Goal: Task Accomplishment & Management: Complete application form

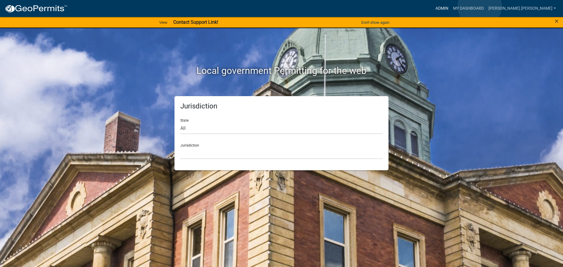
click at [450, 6] on link "Admin" at bounding box center [442, 8] width 18 height 11
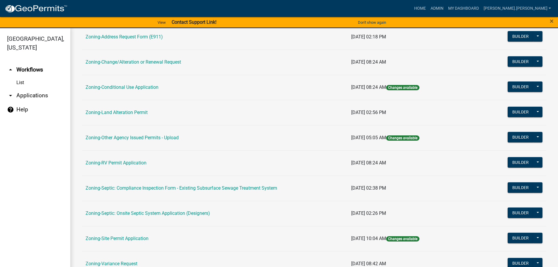
scroll to position [183, 0]
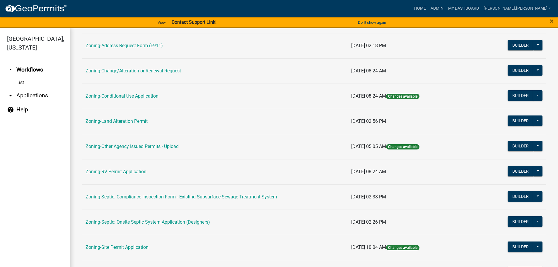
scroll to position [153, 0]
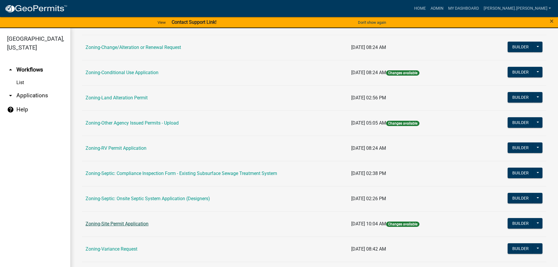
click at [109, 222] on link "Zoning-Site Permit Application" at bounding box center [117, 224] width 63 height 6
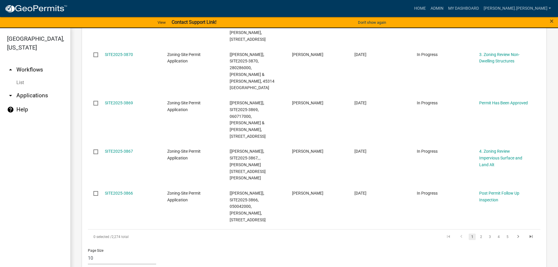
scroll to position [439, 0]
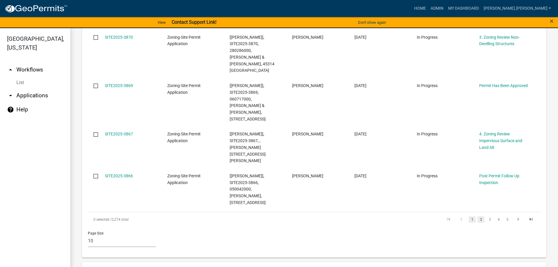
click at [480, 216] on link "2" at bounding box center [481, 219] width 7 height 6
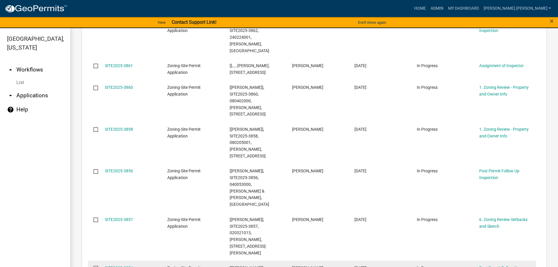
scroll to position [318, 0]
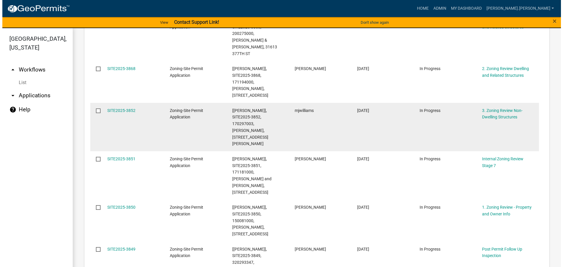
scroll to position [146, 0]
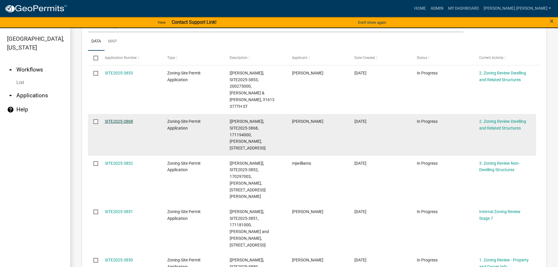
click at [125, 119] on link "SITE2025-3868" at bounding box center [119, 121] width 28 height 5
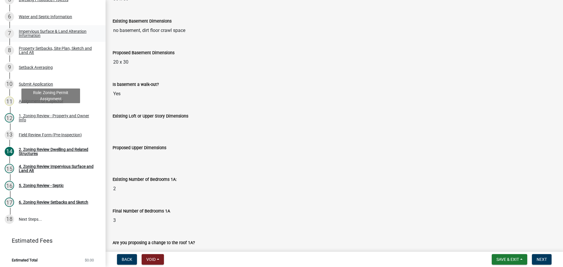
scroll to position [144, 0]
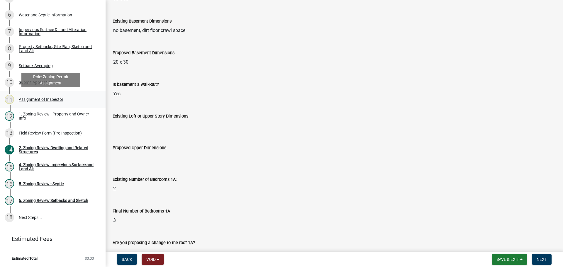
click at [44, 100] on div "Assignment of Inspector" at bounding box center [41, 99] width 45 height 4
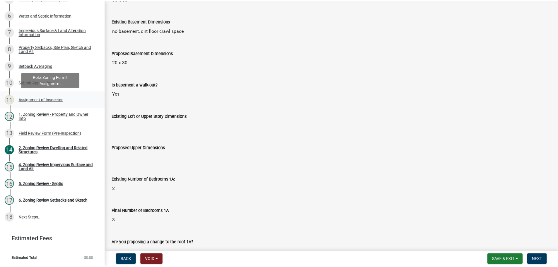
scroll to position [0, 0]
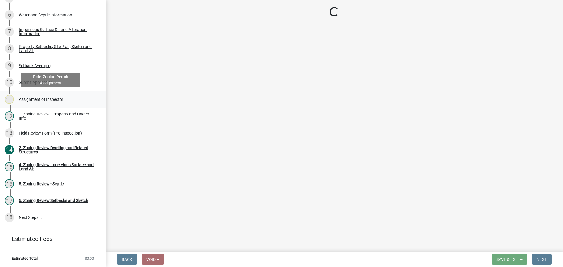
select select "ebd8400e-d8d5-49f8-911f-e671eb76408a"
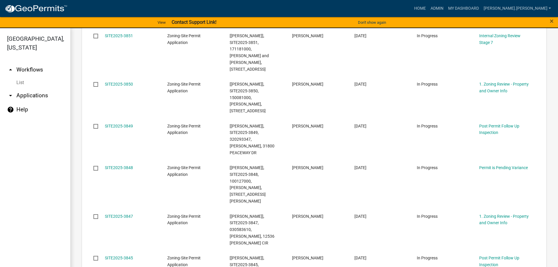
scroll to position [410, 0]
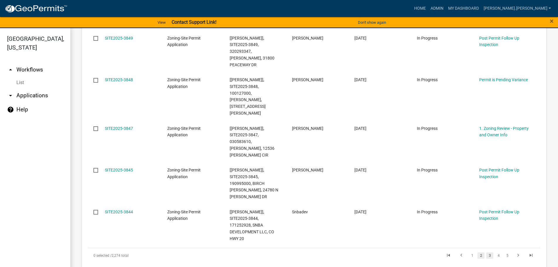
click at [478, 252] on link "2" at bounding box center [481, 255] width 7 height 6
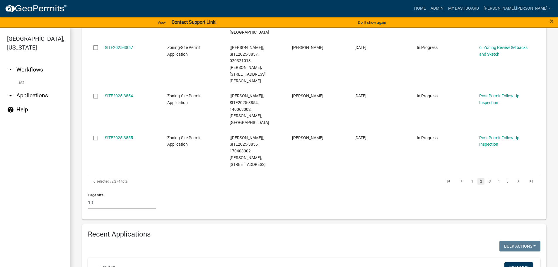
scroll to position [501, 0]
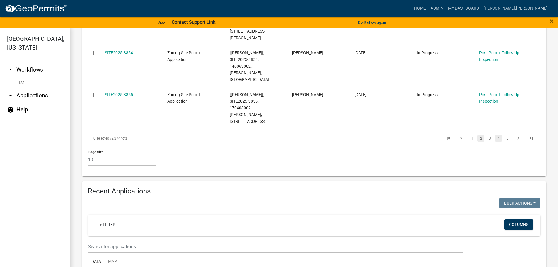
click at [495, 135] on link "4" at bounding box center [498, 138] width 7 height 6
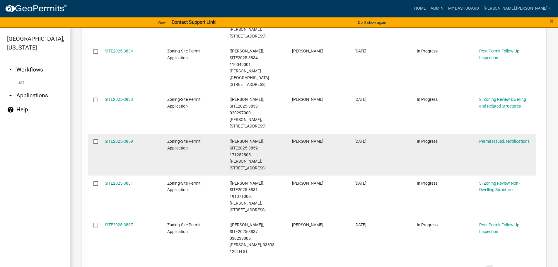
scroll to position [386, 0]
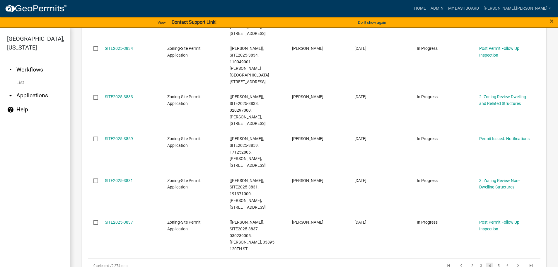
click at [485, 261] on li "4" at bounding box center [489, 266] width 9 height 10
click at [478, 263] on link "3" at bounding box center [481, 266] width 7 height 6
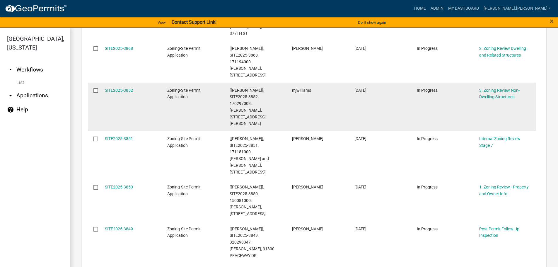
scroll to position [321, 0]
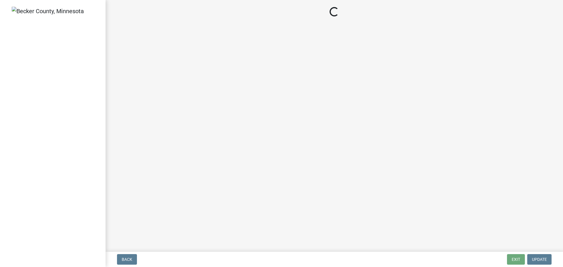
select select "a3547d78-d162-4c03-a5e6-44db720e788b"
select select "74b00539-a6f1-4ef6-a890-a22a5fa5fedf"
select select "bbe3a6c5-1893-4527-8578-ada07a3b8ea5"
select select "ebd8400e-d8d5-49f8-911f-e671eb76408a"
select select "97c9e5a4-d35f-4903-ad68-b764687ac9e9"
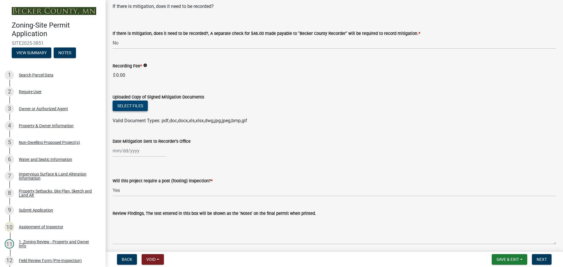
scroll to position [146, 0]
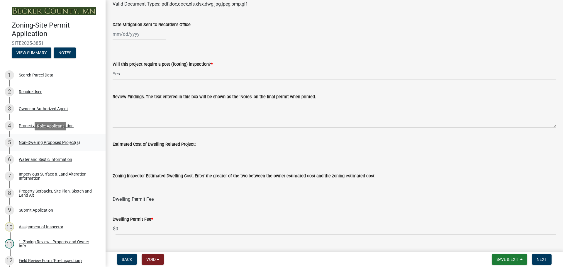
click at [53, 144] on div "Non-Dwelling Proposed Project(s)" at bounding box center [49, 142] width 61 height 4
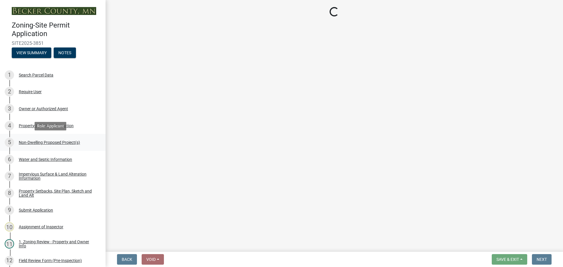
select select "97c48b8f-5b3b-4eb5-baa1-64080d5416e1"
select select "23b901a4-f04b-435f-8068-669843196aa3"
select select "cf118f3b-6469-426f-b247-8aeebfb0198d"
select select "d5258256-81e9-4688-bc84-b01445ee29b6"
select select "0095848c-cd53-4644-aedd-4221e528be10"
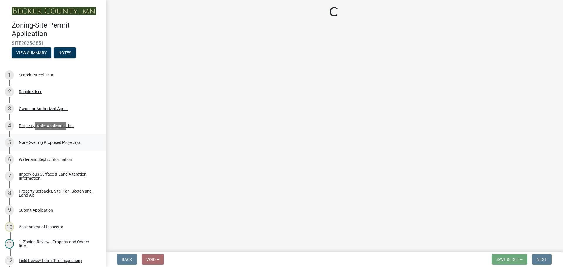
select select "e657f3e9-84d9-488e-aa49-9b8c06334c2a"
select select "a5a24bbb-d142-4a96-81aa-f197e501dfcc"
select select "0800e7f7-3207-49ec-a6f5-9d95c4f1e857"
select select "a9a8393f-3c28-47b8-b6d9-84c94641c3fc"
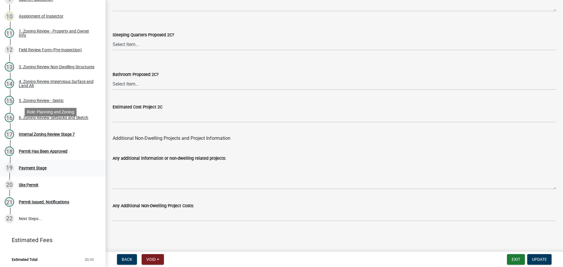
scroll to position [212, 0]
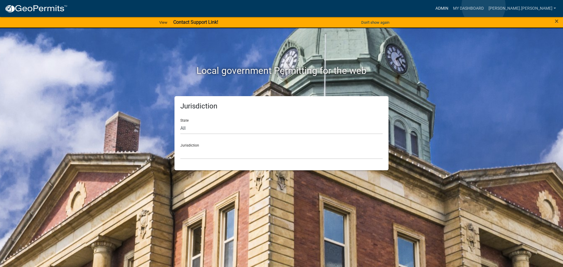
click at [450, 6] on link "Admin" at bounding box center [442, 8] width 18 height 11
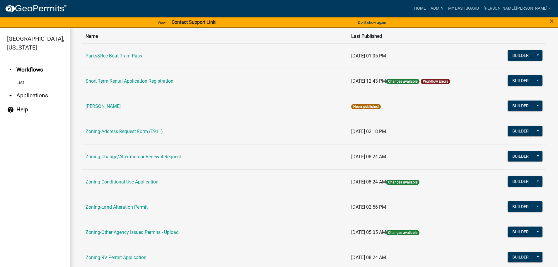
scroll to position [146, 0]
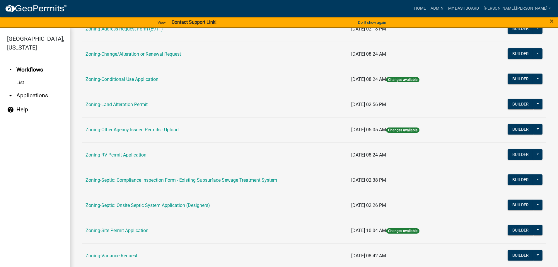
click at [115, 227] on td "Zoning-Site Permit Application" at bounding box center [215, 230] width 266 height 25
click at [110, 230] on link "Zoning-Site Permit Application" at bounding box center [117, 231] width 63 height 6
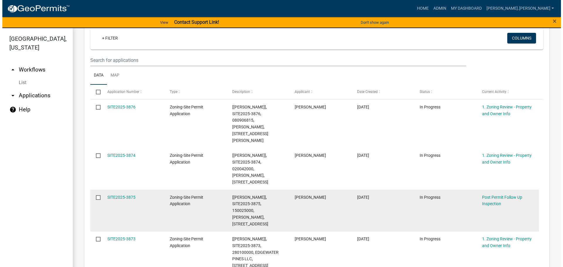
scroll to position [117, 0]
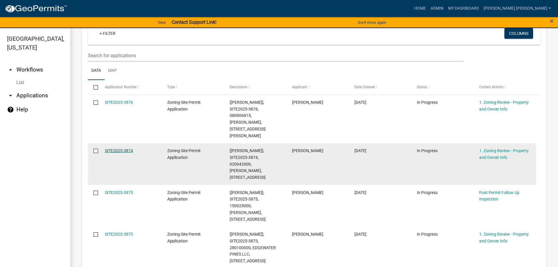
click at [126, 148] on link "SITE2025-3874" at bounding box center [119, 150] width 28 height 5
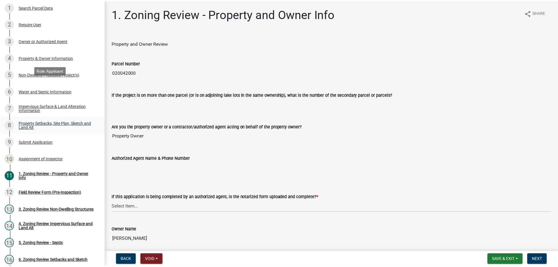
scroll to position [117, 0]
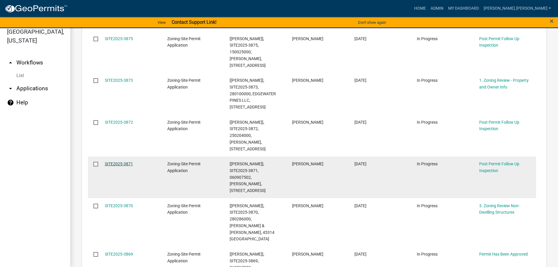
scroll to position [322, 0]
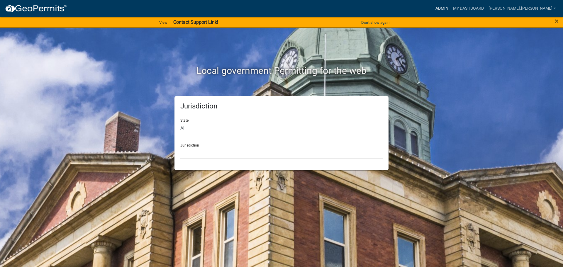
click at [450, 8] on link "Admin" at bounding box center [442, 8] width 18 height 11
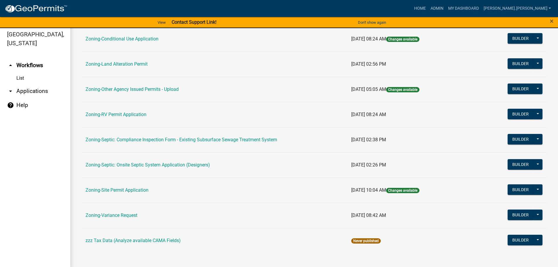
scroll to position [7, 0]
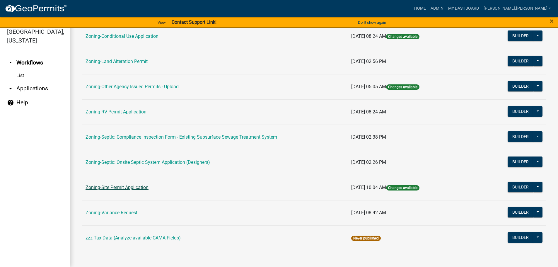
click at [139, 188] on link "Zoning-Site Permit Application" at bounding box center [117, 188] width 63 height 6
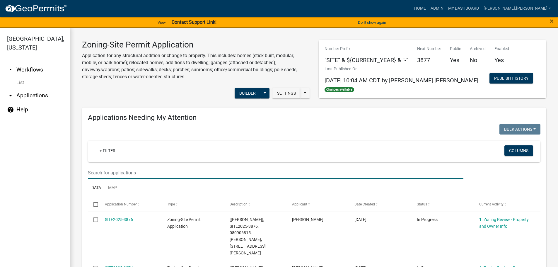
click at [174, 173] on input "text" at bounding box center [276, 173] width 376 height 12
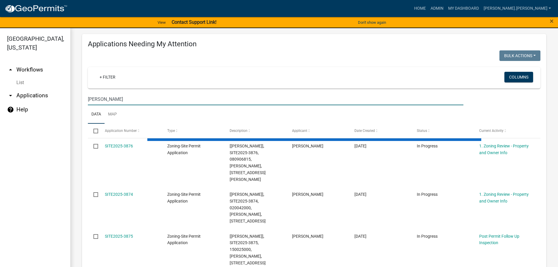
scroll to position [88, 0]
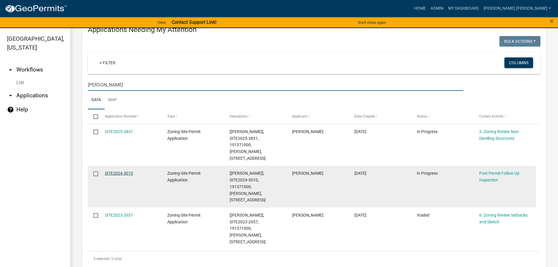
type input "bergee"
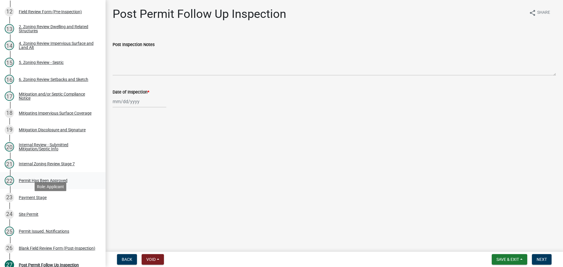
scroll to position [234, 0]
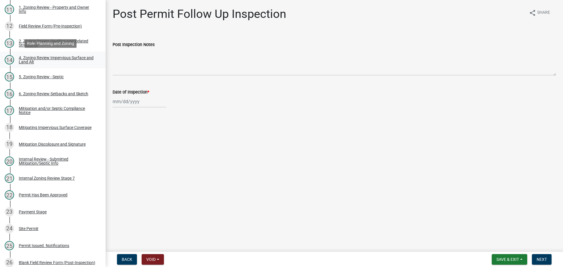
click at [60, 56] on div "4. Zoning Review Impervious Surface and Land Alt" at bounding box center [57, 60] width 77 height 8
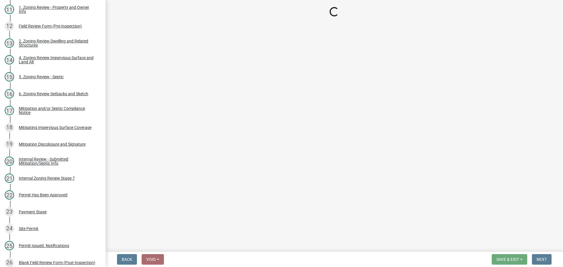
select select "3665092c-ce7d-4442-ac77-6d54585868c2"
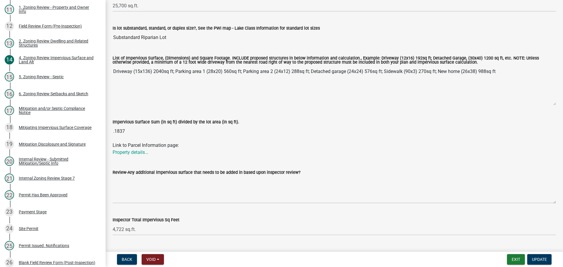
scroll to position [184, 0]
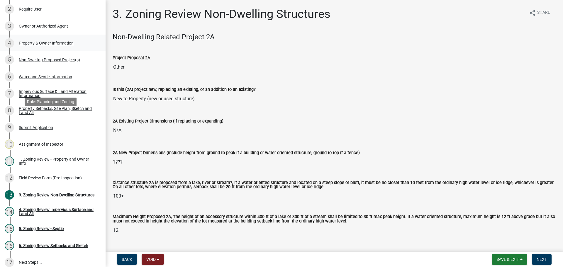
scroll to position [128, 0]
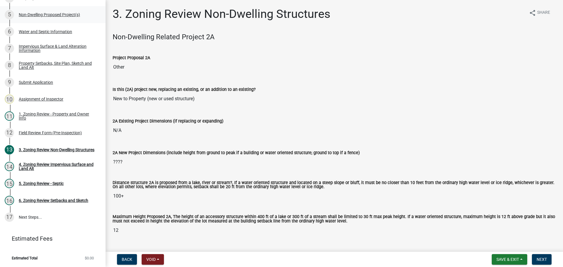
click at [53, 14] on div "Non-Dwelling Proposed Project(s)" at bounding box center [49, 15] width 61 height 4
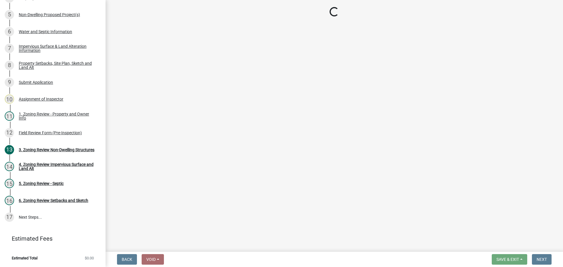
select select "45899473-49f8-456b-a472-3937cb76b7e8"
select select "3a2d96d3-fd69-4ed9-bae4-7a5aa03a7e58"
select select "6094bfe3-a997-46d7-8224-ceb3abf7e49e"
select select "ae391dbd-f41d-43ca-bdf1-092bd9136923"
select select "258cbdbc-8629-455d-9fed-6a57bf82144e"
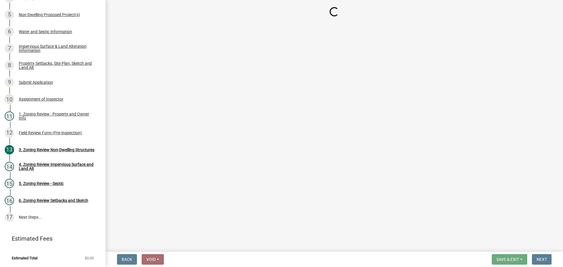
select select "a9a8393f-3c28-47b8-b6d9-84c94641c3fc"
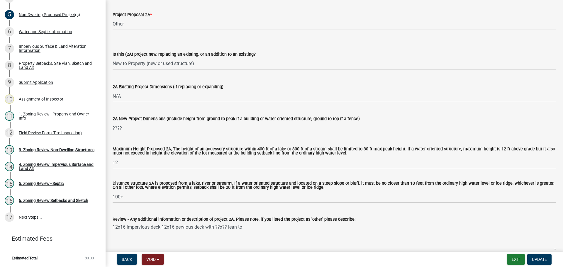
scroll to position [176, 0]
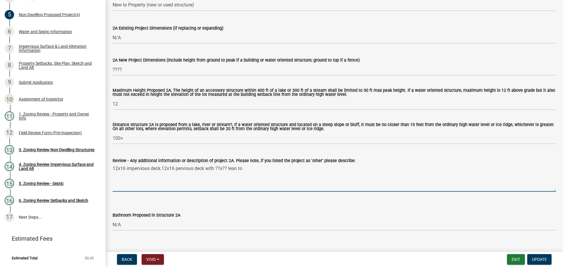
drag, startPoint x: 246, startPoint y: 170, endPoint x: 111, endPoint y: 167, distance: 135.1
click at [111, 167] on div "Review - Any additional information or description of project 2A. Please note, …" at bounding box center [334, 170] width 452 height 43
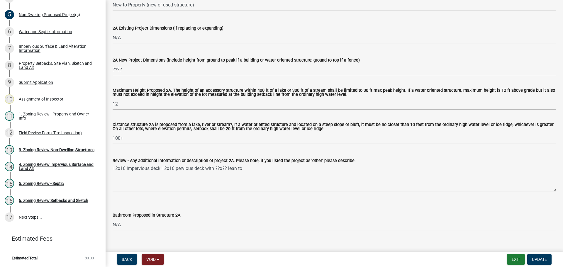
drag, startPoint x: 120, startPoint y: 167, endPoint x: 405, endPoint y: 74, distance: 299.8
click at [408, 76] on wm-data-entity-input "2A New Project Dimensions (include height from ground to peak if a building or …" at bounding box center [334, 64] width 443 height 32
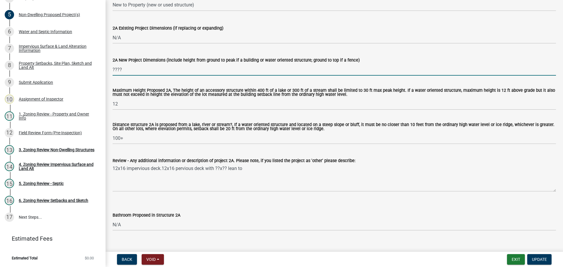
click at [152, 68] on input "????" at bounding box center [334, 70] width 443 height 12
type input "12x16"
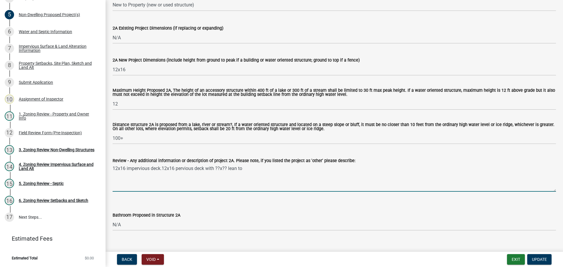
drag, startPoint x: 249, startPoint y: 168, endPoint x: 110, endPoint y: 165, distance: 138.3
click at [110, 165] on div "Review - Any additional information or description of project 2A. Please note, …" at bounding box center [334, 170] width 452 height 43
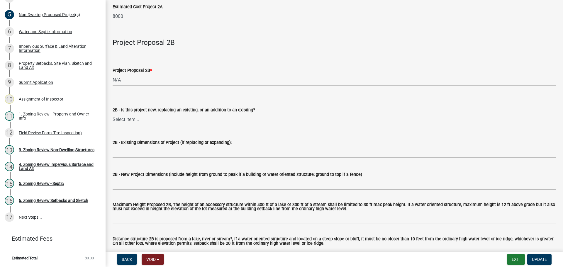
scroll to position [469, 0]
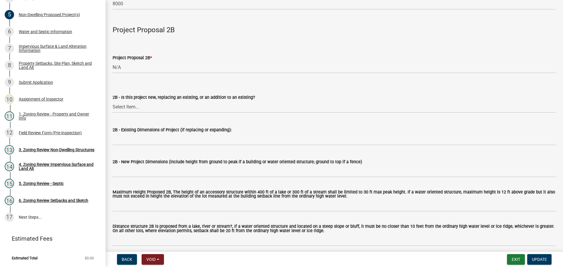
type textarea "12x16 covered deck"
click at [124, 69] on select "Select Item... N/A Commercial Office/Retail Building Detached Garage Pole Build…" at bounding box center [334, 67] width 443 height 12
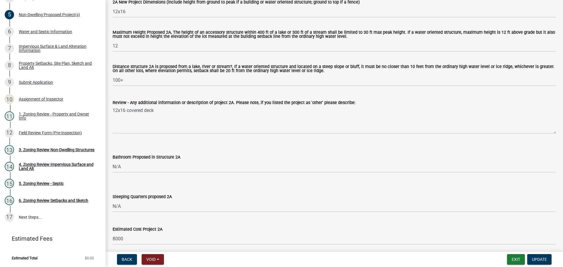
scroll to position [234, 0]
click at [537, 259] on span "Update" at bounding box center [538, 259] width 15 height 5
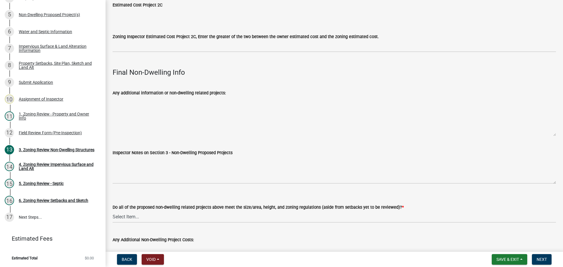
scroll to position [1928, 0]
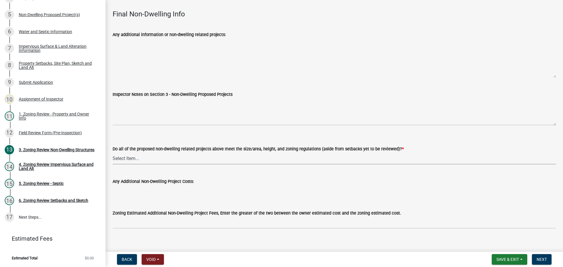
click at [207, 152] on select "Select Item... Yes No N/A" at bounding box center [334, 158] width 443 height 12
click at [195, 154] on select "Select Item... Yes No N/A" at bounding box center [334, 158] width 443 height 12
click at [113, 152] on select "Select Item... Yes No N/A" at bounding box center [334, 158] width 443 height 12
select select "70869821-7738-4560-8d2e-4f353ca78bb3"
click at [532, 256] on button "Next" at bounding box center [541, 259] width 20 height 11
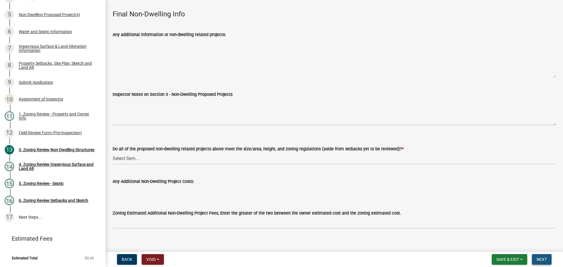
scroll to position [0, 0]
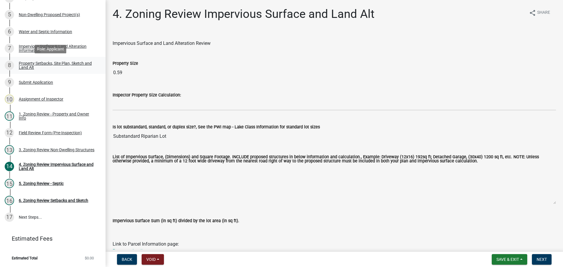
click at [33, 65] on div "Property Setbacks, Site Plan, Sketch and Land Alt" at bounding box center [57, 65] width 77 height 8
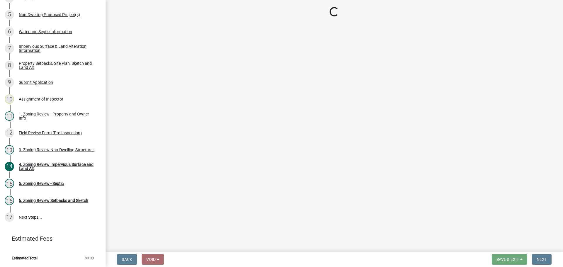
select select "7b13c63f-e699-4112-b373-98fbd28ec536"
select select "1df91383-df1d-46ea-aa05-23d5c29bd1bf"
select select "b56a4575-9846-47cf-8067-c59a4853da22"
select select "12f785fb-c378-4b18-841c-21c73dc99083"
select select "12da6293-5841-4f5c-bd92-3658833964cd"
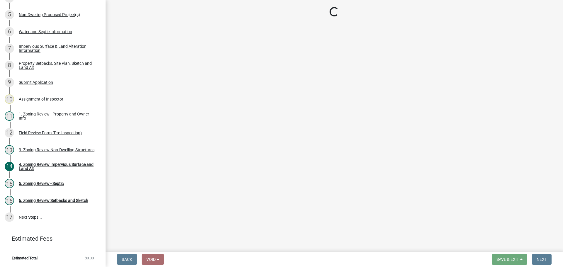
select select "27b2a8b4-abf6-463e-8c0c-7c5d2b4fe26f"
select select "28f6c7b2-2b88-4425-ae15-f67110f778a7"
select select "d61e3758-d187-40af-a435-5e09c3f3d509"
select select "c8b8ea71-7088-4e87-a493-7bc88cc2835b"
select select "133211ff-91ce-4a0a-9235-b48a7e2069a0"
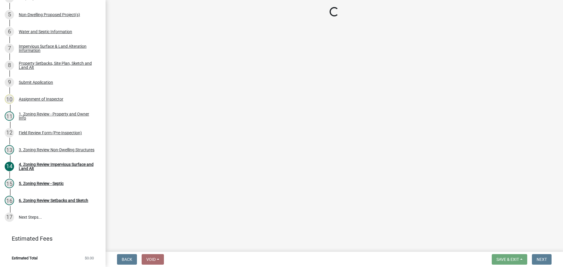
select select "4421853d-5e11-4b64-95ec-6c47066881cc"
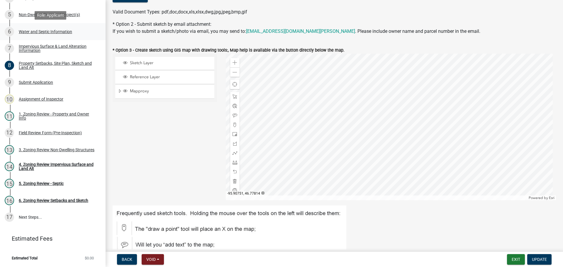
scroll to position [69, 0]
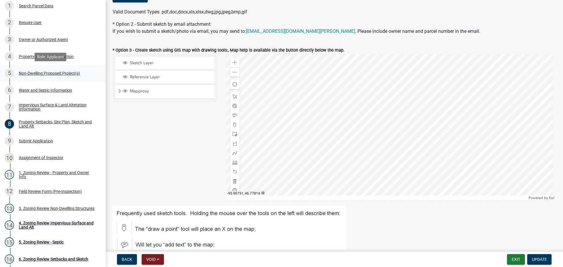
click at [44, 74] on div "Non-Dwelling Proposed Project(s)" at bounding box center [49, 73] width 61 height 4
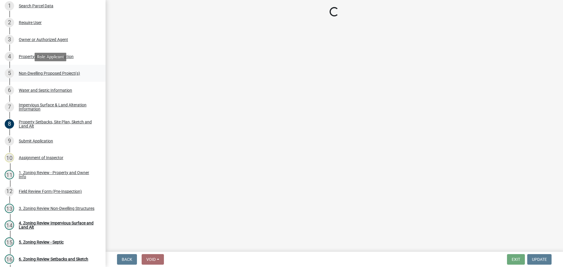
scroll to position [0, 0]
select select "45899473-49f8-456b-a472-3937cb76b7e8"
select select "3a2d96d3-fd69-4ed9-bae4-7a5aa03a7e58"
select select "6094bfe3-a997-46d7-8224-ceb3abf7e49e"
select select "ae391dbd-f41d-43ca-bdf1-092bd9136923"
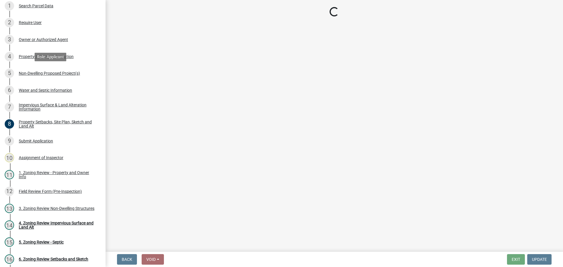
select select "258cbdbc-8629-455d-9fed-6a57bf82144e"
select select "a9a8393f-3c28-47b8-b6d9-84c94641c3fc"
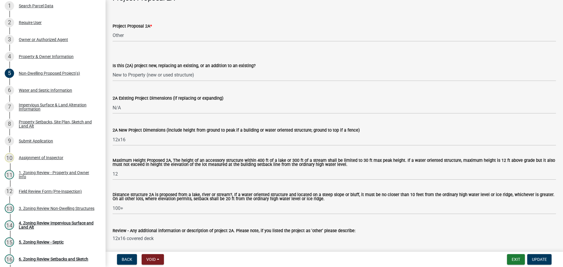
scroll to position [146, 0]
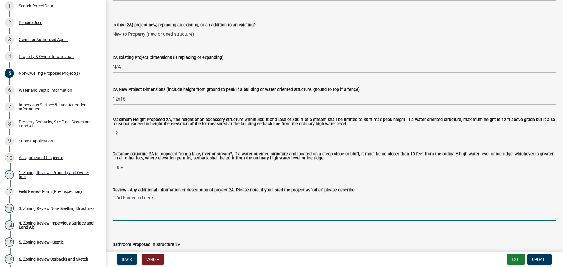
click at [129, 197] on textarea "12x16 covered deck" at bounding box center [334, 207] width 443 height 28
type textarea "12x16 deck"
click at [532, 258] on span "Update" at bounding box center [538, 259] width 15 height 5
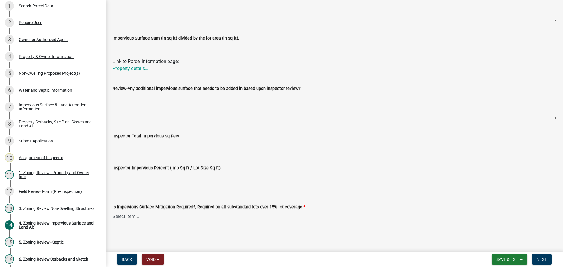
scroll to position [184, 0]
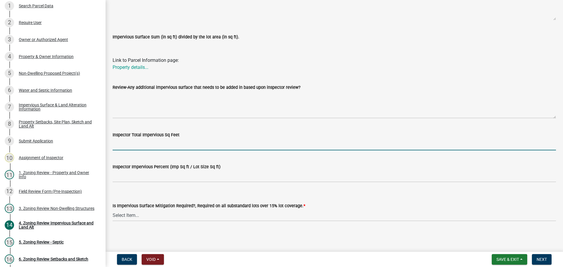
click at [136, 143] on input "Inspector Total Impervious Sq Feet" at bounding box center [334, 144] width 443 height 12
type input "4722"
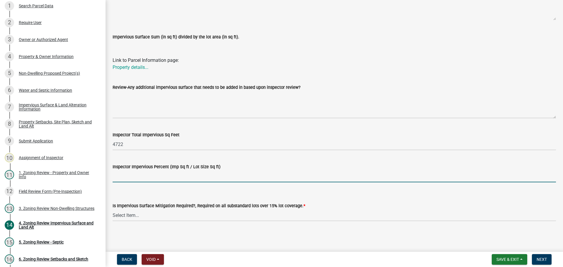
click at [137, 173] on input "Inspector Impervious Percent (Imp Sq ft / Lot Size Sq ft)" at bounding box center [334, 176] width 443 height 12
type input "18%"
click at [231, 166] on div "Inspector Impervious Percent (Imp Sq ft / Lot Size Sq ft)" at bounding box center [334, 166] width 443 height 7
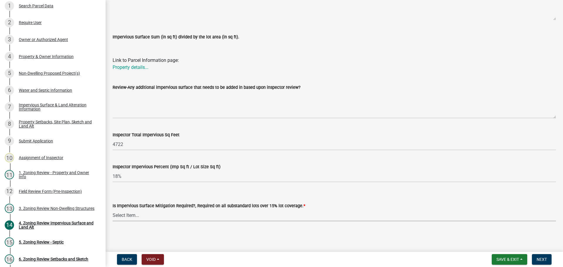
click at [192, 210] on select "Select Item... Yes- Over 15% substandard lot coverage No N/A" at bounding box center [334, 215] width 443 height 12
click at [113, 209] on select "Select Item... Yes- Over 15% substandard lot coverage No N/A" at bounding box center [334, 215] width 443 height 12
select select "e01e6f83-540c-4684-94c6-de0fe38ded07"
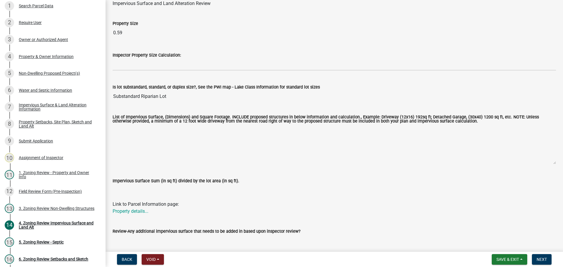
scroll to position [38, 0]
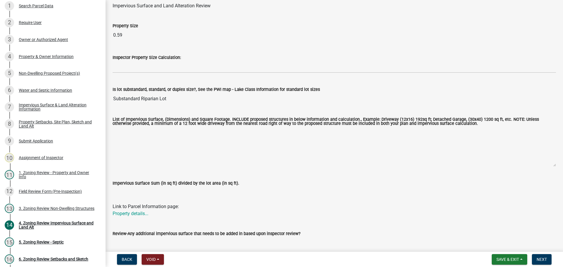
click at [302, 143] on textarea "List of Impervious Surface, (Dimensions) and Square Footage. INCLUDE proposed s…" at bounding box center [334, 147] width 443 height 40
click at [231, 194] on input "Impervious Surface Sum (in sq ft) divided by the lot area (in sq ft)." at bounding box center [334, 193] width 443 height 12
click at [228, 142] on textarea "List of Impervious Surface, (Dimensions) and Square Footage. INCLUDE proposed s…" at bounding box center [334, 147] width 443 height 40
click at [201, 151] on textarea "List of Impervious Surface, (Dimensions) and Square Footage. INCLUDE proposed s…" at bounding box center [334, 147] width 443 height 40
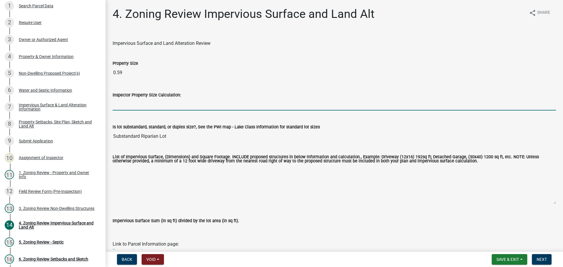
click at [128, 104] on input "Inspector Property Size Calculation:" at bounding box center [334, 104] width 443 height 12
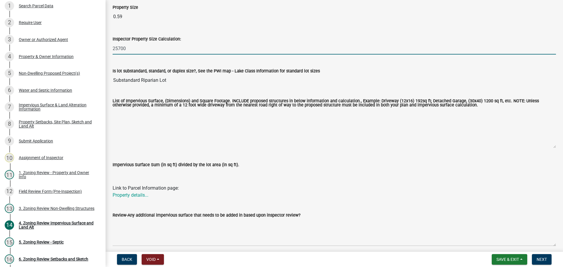
scroll to position [59, 0]
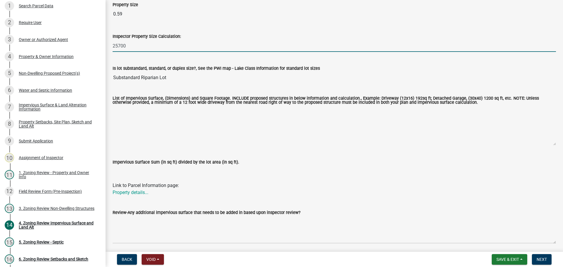
type input "25700"
click at [139, 110] on textarea "List of Impervious Surface, (Dimensions) and Square Footage. INCLUDE proposed s…" at bounding box center [334, 126] width 443 height 40
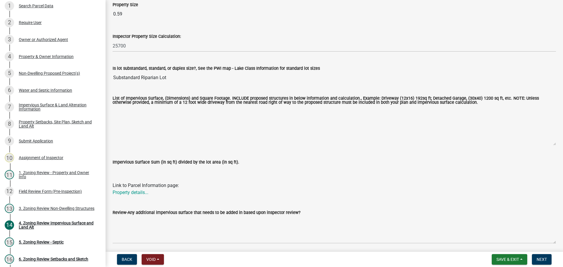
scroll to position [117, 0]
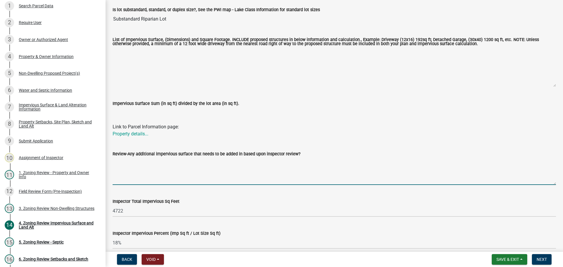
click at [132, 167] on textarea "Review-Any additional impervious surface that needs to be added in based upon i…" at bounding box center [334, 171] width 443 height 28
paste textarea "Driveway (15x136) 2040sq ft; Parking area 1 (28x20) 560sq ft; Parking area 2 (2…"
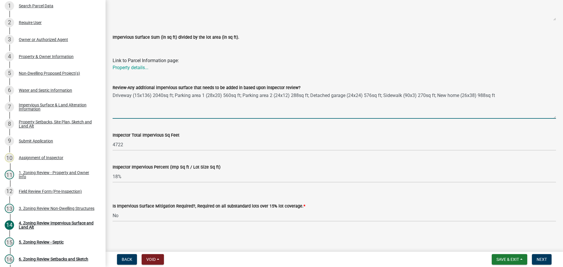
scroll to position [184, 0]
type textarea "Driveway (15x136) 2040sq ft; Parking area 1 (28x20) 560sq ft; Parking area 2 (2…"
click at [536, 257] on button "Next" at bounding box center [541, 259] width 20 height 11
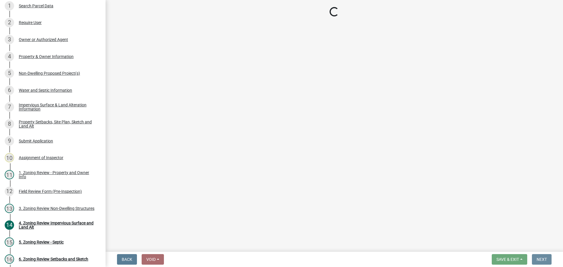
scroll to position [0, 0]
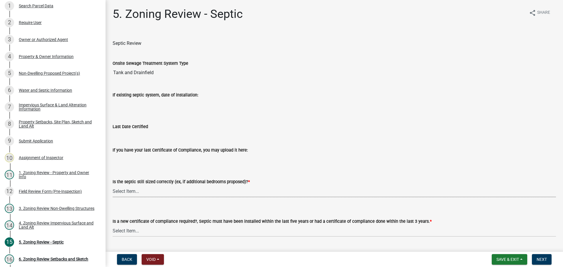
click at [153, 191] on select "Select Item... Yes No N/A" at bounding box center [334, 191] width 443 height 12
click at [113, 185] on select "Select Item... Yes No N/A" at bounding box center [334, 191] width 443 height 12
select select "b57b8896-1cf2-4a3f-b657-168f49e5b2e0"
click at [143, 228] on select "Select Item... Yes No" at bounding box center [334, 231] width 443 height 12
click at [113, 225] on select "Select Item... Yes No" at bounding box center [334, 231] width 443 height 12
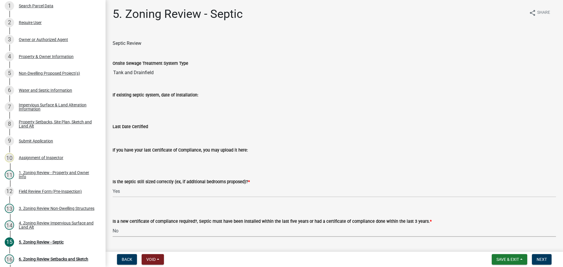
select select "2fd537d7-74b1-4ff9-a84c-837cf5598f43"
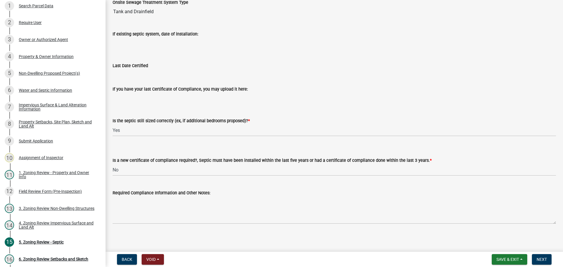
scroll to position [63, 0]
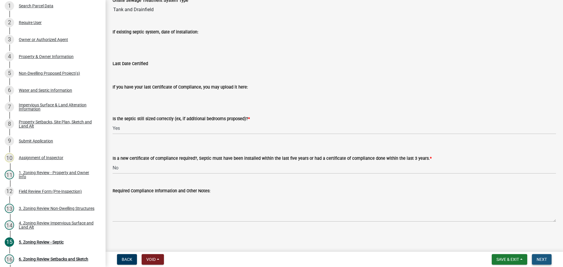
click at [538, 258] on span "Next" at bounding box center [541, 259] width 10 height 5
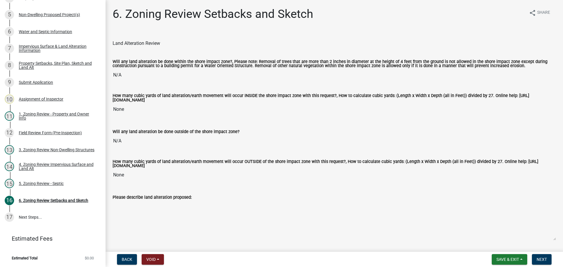
scroll to position [117, 0]
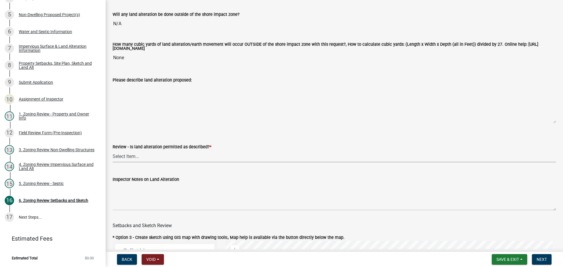
click at [132, 152] on select "Select Item... Yes No N/A" at bounding box center [334, 156] width 443 height 12
click at [113, 151] on select "Select Item... Yes No N/A" at bounding box center [334, 156] width 443 height 12
select select "67532522-cdd9-4b58-8c28-493a46ddf41b"
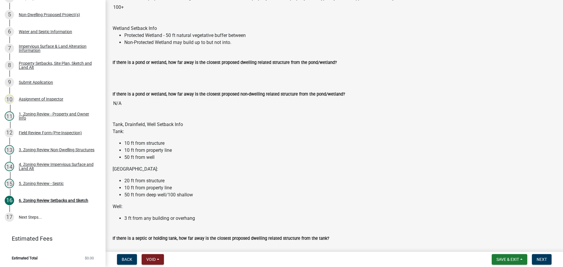
scroll to position [732, 0]
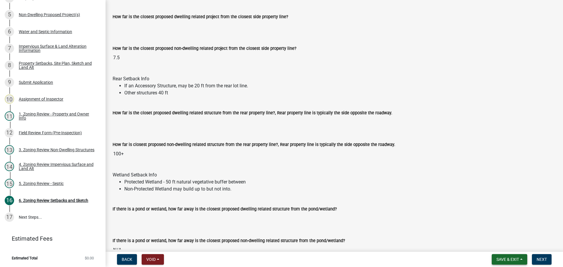
click at [513, 259] on span "Save & Exit" at bounding box center [507, 259] width 23 height 5
click at [503, 236] on button "Save" at bounding box center [503, 230] width 47 height 14
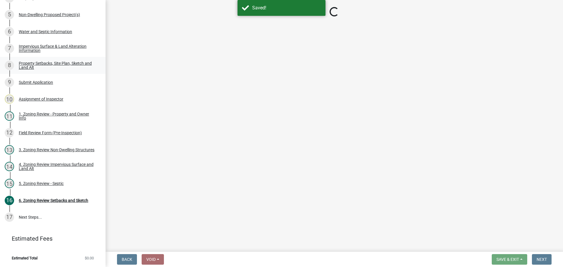
select select "67532522-cdd9-4b58-8c28-493a46ddf41b"
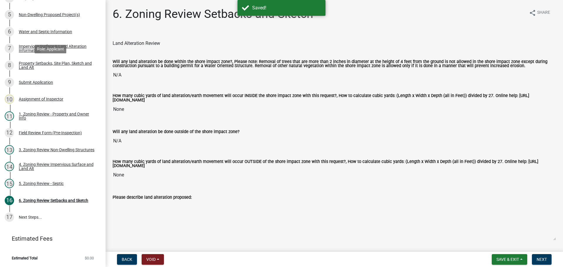
click at [41, 68] on div "Property Setbacks, Site Plan, Sketch and Land Alt" at bounding box center [57, 65] width 77 height 8
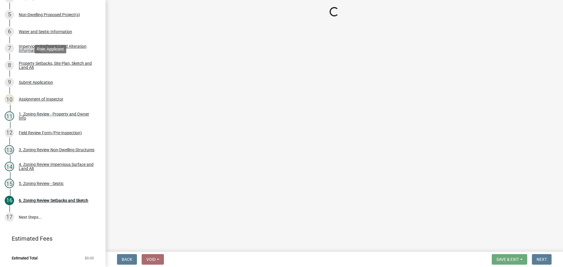
select select "7b13c63f-e699-4112-b373-98fbd28ec536"
select select "1df91383-df1d-46ea-aa05-23d5c29bd1bf"
select select "b56a4575-9846-47cf-8067-c59a4853da22"
select select "12f785fb-c378-4b18-841c-21c73dc99083"
select select "12da6293-5841-4f5c-bd92-3658833964cd"
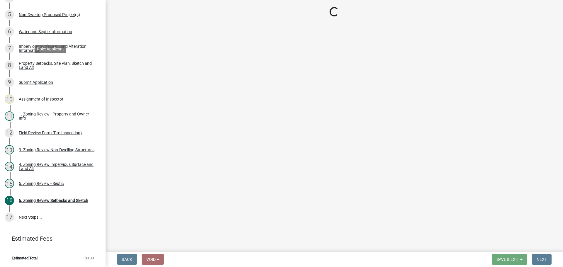
select select "27b2a8b4-abf6-463e-8c0c-7c5d2b4fe26f"
select select "28f6c7b2-2b88-4425-ae15-f67110f778a7"
select select "d61e3758-d187-40af-a435-5e09c3f3d509"
select select "c8b8ea71-7088-4e87-a493-7bc88cc2835b"
select select "133211ff-91ce-4a0a-9235-b48a7e2069a0"
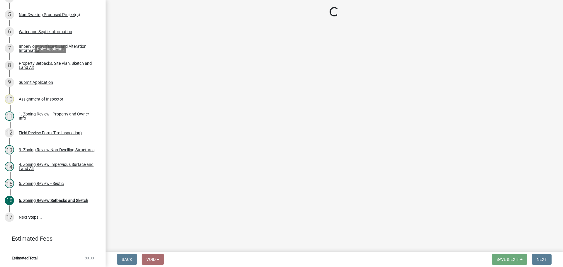
select select "4421853d-5e11-4b64-95ec-6c47066881cc"
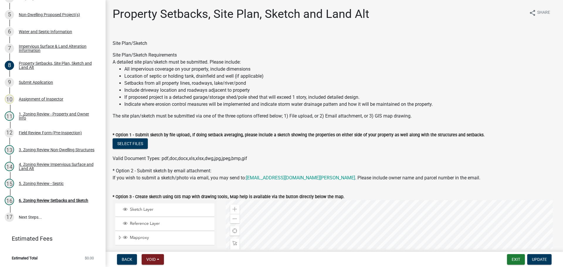
scroll to position [88, 0]
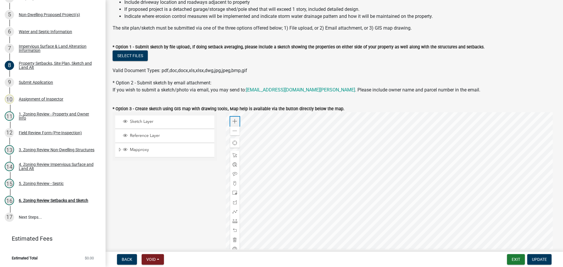
click at [230, 120] on div "Zoom in" at bounding box center [234, 121] width 9 height 9
click at [414, 209] on div at bounding box center [391, 185] width 330 height 146
click at [232, 200] on span at bounding box center [234, 202] width 5 height 5
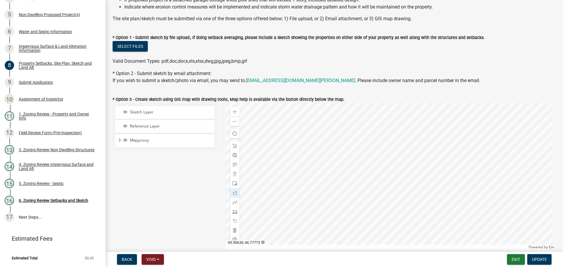
click at [380, 183] on div at bounding box center [391, 176] width 330 height 146
click at [379, 193] on div at bounding box center [391, 176] width 330 height 146
click at [390, 195] on div at bounding box center [391, 176] width 330 height 146
click at [391, 184] on div at bounding box center [391, 176] width 330 height 146
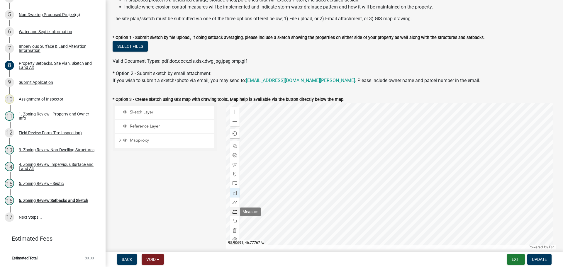
click at [236, 211] on span at bounding box center [234, 211] width 5 height 5
click at [379, 188] on div at bounding box center [391, 176] width 330 height 146
click at [265, 168] on div at bounding box center [391, 176] width 330 height 146
click at [386, 195] on div at bounding box center [391, 176] width 330 height 146
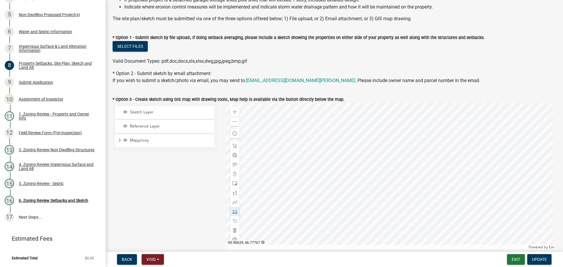
click at [382, 209] on div at bounding box center [391, 176] width 330 height 146
click at [325, 183] on div at bounding box center [391, 176] width 330 height 146
click at [295, 168] on div at bounding box center [391, 176] width 330 height 146
click at [488, 203] on div at bounding box center [391, 176] width 330 height 146
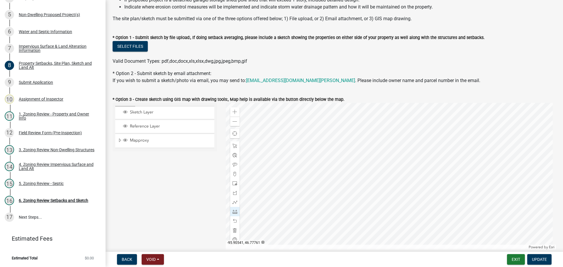
click at [488, 203] on div at bounding box center [391, 176] width 330 height 146
click at [533, 261] on span "Update" at bounding box center [538, 259] width 15 height 5
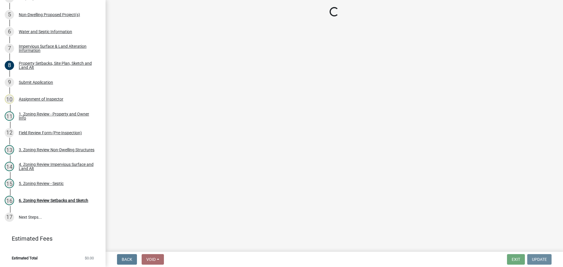
scroll to position [0, 0]
select select "67532522-cdd9-4b58-8c28-493a46ddf41b"
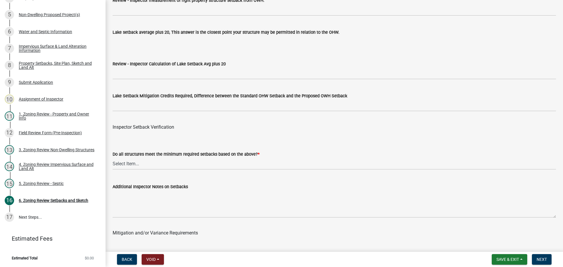
scroll to position [1846, 0]
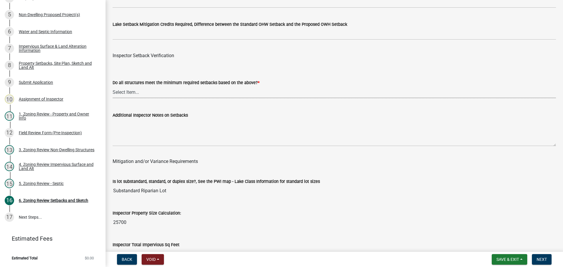
click at [201, 96] on select "Select Item... Yes No" at bounding box center [334, 92] width 443 height 12
click at [113, 87] on select "Select Item... Yes No" at bounding box center [334, 92] width 443 height 12
select select "1355ee8a-8cf1-4796-8594-a9df27e9dfb0"
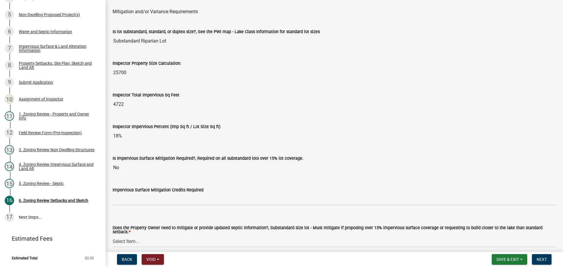
scroll to position [2051, 0]
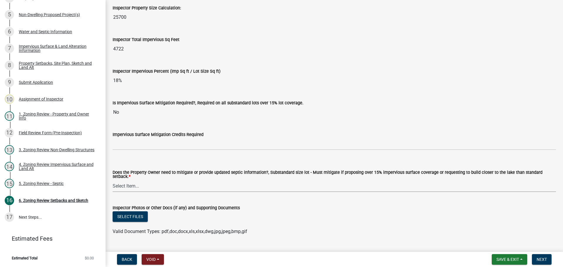
click at [175, 184] on select "Select Item... No Mitigation or additional Septic Information is required Septi…" at bounding box center [334, 186] width 443 height 12
click at [113, 180] on select "Select Item... No Mitigation or additional Septic Information is required Septi…" at bounding box center [334, 186] width 443 height 12
select select "90ee664a-1dc2-440e-be2c-90a87c157e77"
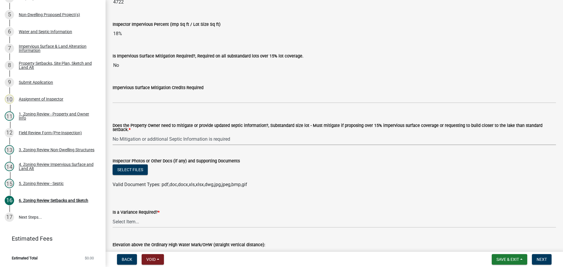
scroll to position [2135, 0]
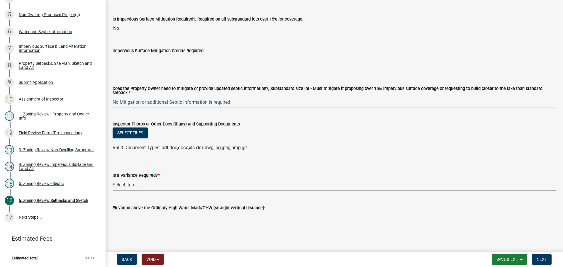
click at [178, 184] on select "Select Item... Yes No" at bounding box center [334, 185] width 443 height 12
click at [113, 179] on select "Select Item... Yes No" at bounding box center [334, 185] width 443 height 12
select select "f2187563-aefa-492e-adce-9c256a51e9d2"
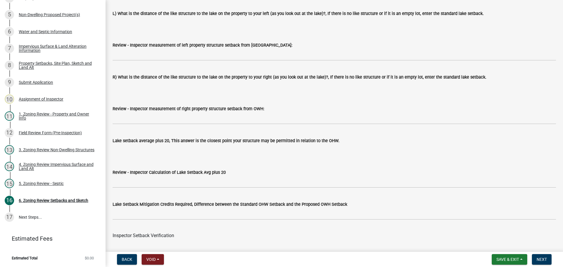
scroll to position [1549, 0]
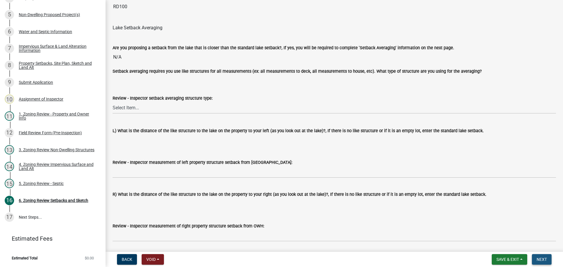
click at [542, 257] on span "Next" at bounding box center [541, 259] width 10 height 5
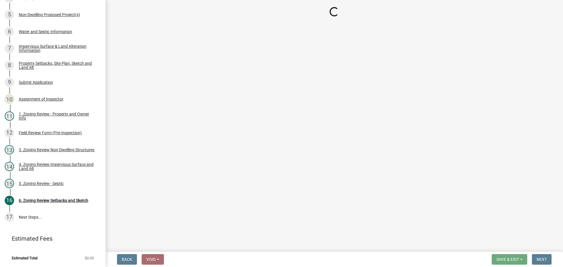
scroll to position [144, 0]
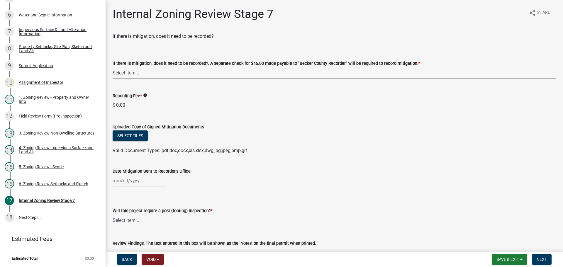
click at [157, 69] on select "Select Item... Yes No N/A" at bounding box center [334, 73] width 443 height 12
click at [113, 67] on select "Select Item... Yes No N/A" at bounding box center [334, 73] width 443 height 12
select select "e59fcb53-d9ed-466f-8c3e-33bb35216820"
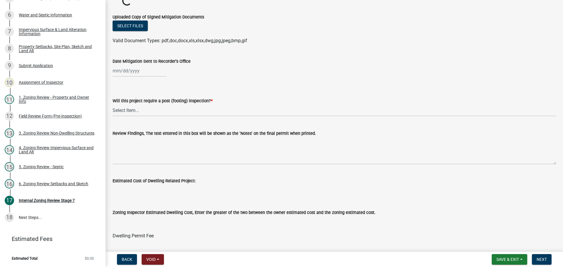
scroll to position [120, 0]
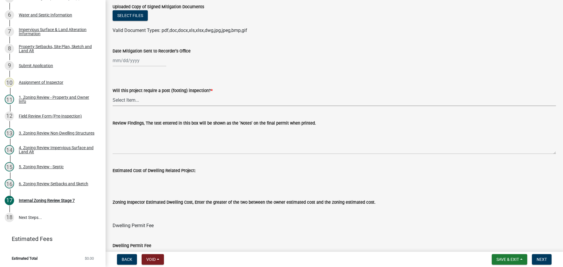
click at [145, 100] on select "Select Item... No Yes" at bounding box center [334, 100] width 443 height 12
click at [113, 94] on select "Select Item... No Yes" at bounding box center [334, 100] width 443 height 12
select select "74b00539-a6f1-4ef6-a890-a22a5fa5fedf"
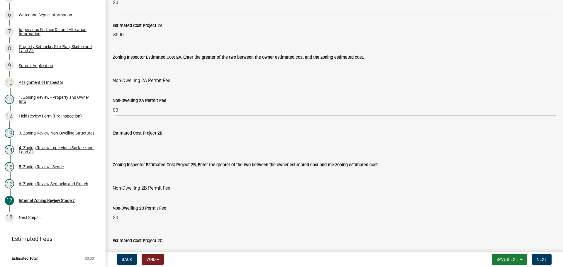
scroll to position [384, 0]
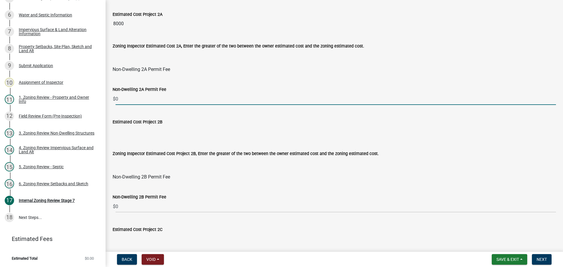
click at [142, 101] on input "0" at bounding box center [335, 99] width 440 height 12
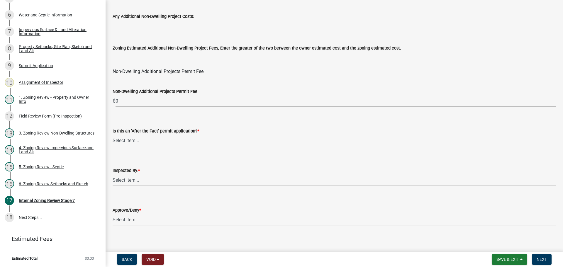
scroll to position [706, 0]
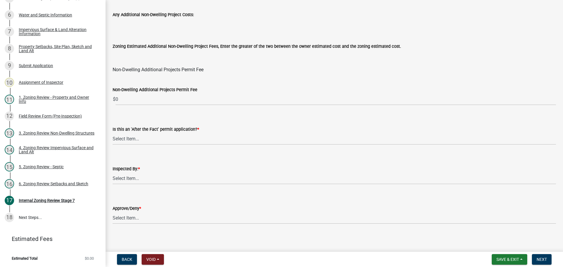
type input "84"
click at [146, 138] on select "Select Item... No Yes" at bounding box center [334, 139] width 443 height 12
click at [113, 133] on select "Select Item... No Yes" at bounding box center [334, 139] width 443 height 12
select select "bbe3a6c5-1893-4527-8578-ada07a3b8ea5"
drag, startPoint x: 140, startPoint y: 176, endPoint x: 139, endPoint y: 181, distance: 5.3
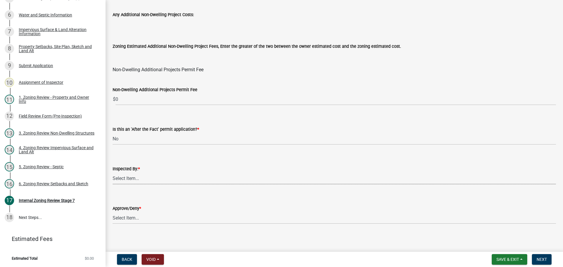
click at [140, 176] on select "Select Item... Jeff Rusness Kyle Vareberg Nicole Bradbury Susan Rockwell Tyler …" at bounding box center [334, 178] width 443 height 12
click at [113, 172] on select "Select Item... Jeff Rusness Kyle Vareberg Nicole Bradbury Susan Rockwell Tyler …" at bounding box center [334, 178] width 443 height 12
select select "c0b6e50c-983d-48c1-a910-e8bd43c13b77"
click at [128, 221] on select "Select Item... Approve Deny" at bounding box center [334, 218] width 443 height 12
click at [113, 212] on select "Select Item... Approve Deny" at bounding box center [334, 218] width 443 height 12
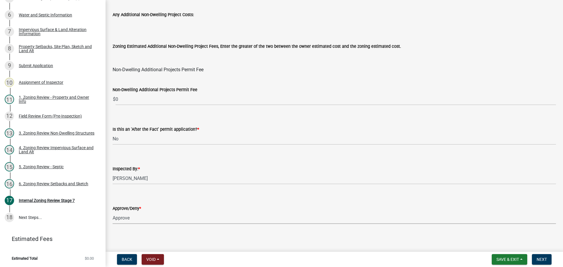
select select "97c9e5a4-d35f-4903-ad68-b764687ac9e9"
click at [506, 260] on span "Save & Exit" at bounding box center [507, 259] width 23 height 5
click at [502, 229] on button "Save" at bounding box center [503, 230] width 47 height 14
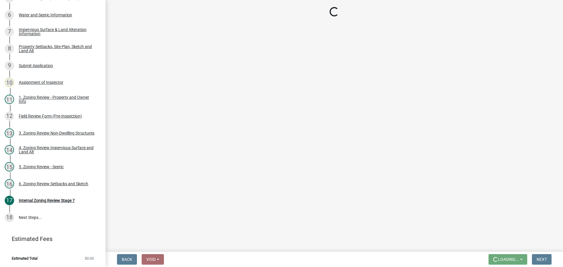
scroll to position [0, 0]
select select "e59fcb53-d9ed-466f-8c3e-33bb35216820"
select select "74b00539-a6f1-4ef6-a890-a22a5fa5fedf"
select select "bbe3a6c5-1893-4527-8578-ada07a3b8ea5"
select select "c0b6e50c-983d-48c1-a910-e8bd43c13b77"
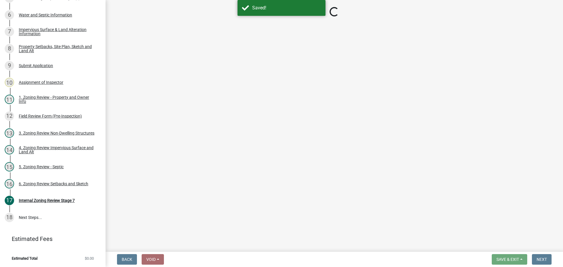
select select "97c9e5a4-d35f-4903-ad68-b764687ac9e9"
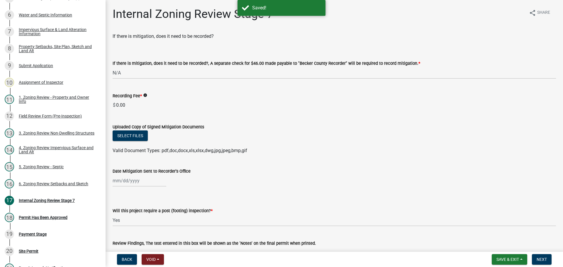
scroll to position [212, 0]
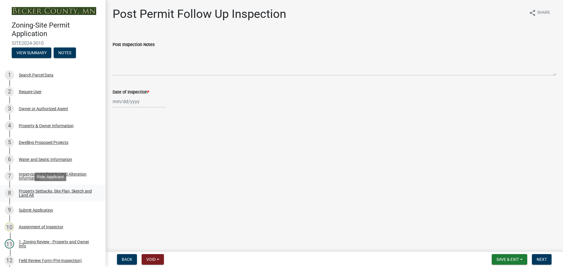
click at [54, 195] on div "Property Setbacks, Site Plan, Sketch and Land Alt" at bounding box center [57, 193] width 77 height 8
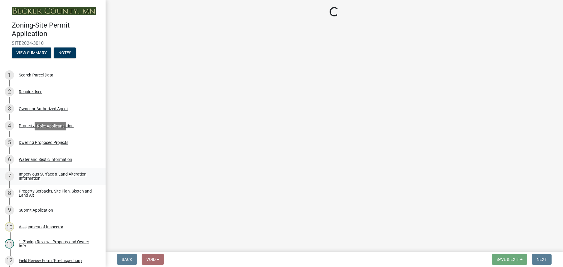
select select "7b13c63f-e699-4112-b373-98fbd28ec536"
select select "1df91383-df1d-46ea-aa05-23d5c29bd1bf"
select select "b56a4575-9846-47cf-8067-c59a4853da22"
select select "12f785fb-c378-4b18-841c-21c73dc99083"
select select "e8ab2dc3-aa3f-46f3-9b4a-37eb25ad84af"
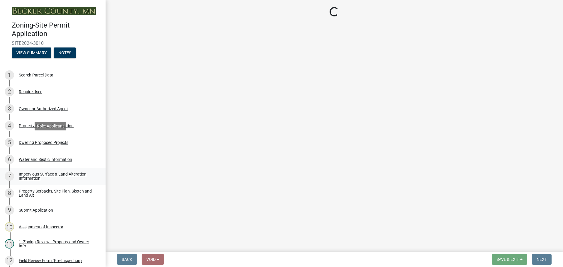
select select "27b2a8b4-abf6-463e-8c0c-7c5d2b4fe26f"
select select "5ad4ab64-b44e-481c-9000-9e5907aa74e1"
select select "e019de12-4845-45f2-ad10-5fb76eee0e55"
select select "c8b8ea71-7088-4e87-a493-7bc88cc2835b"
select select "1418c7e3-4054-4b00-84b5-d09b9560f30a"
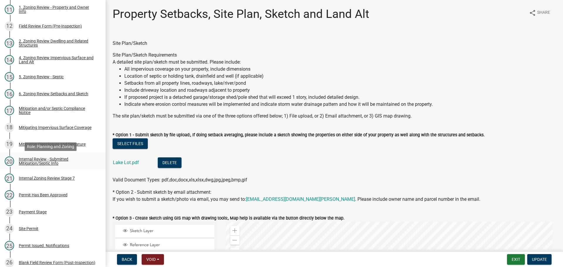
scroll to position [205, 0]
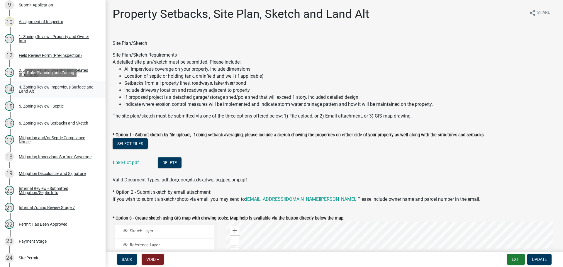
click at [49, 88] on div "4. Zoning Review Impervious Surface and Land Alt" at bounding box center [57, 89] width 77 height 8
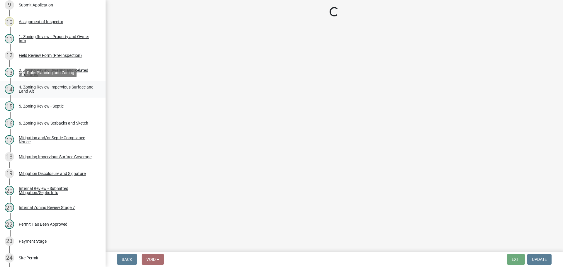
select select "3665092c-ce7d-4442-ac77-6d54585868c2"
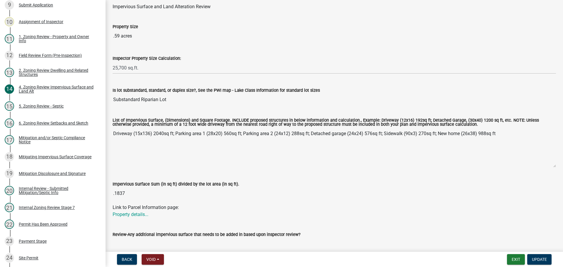
scroll to position [117, 0]
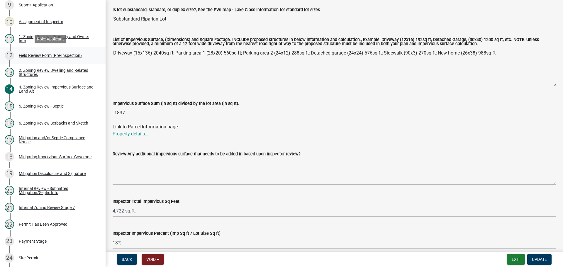
drag, startPoint x: 503, startPoint y: 55, endPoint x: 92, endPoint y: 55, distance: 411.6
click at [92, 55] on div "Zoning-Site Permit Application SITE2024-3010 View Summary Notes 1 Search Parcel…" at bounding box center [281, 133] width 563 height 267
drag, startPoint x: 6, startPoint y: 89, endPoint x: 139, endPoint y: 52, distance: 137.8
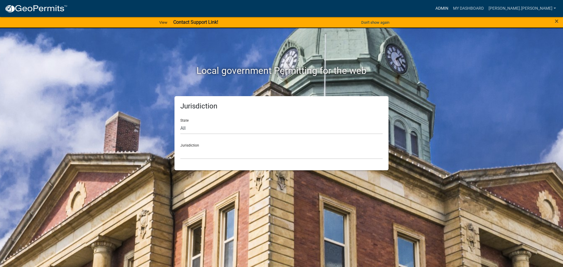
click at [450, 7] on link "Admin" at bounding box center [442, 8] width 18 height 11
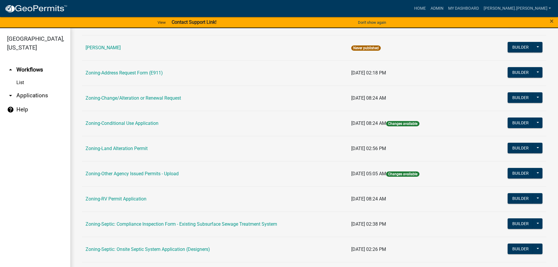
scroll to position [117, 0]
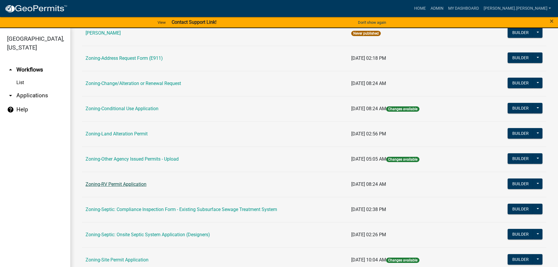
click at [134, 183] on link "Zoning-RV Permit Application" at bounding box center [116, 184] width 61 height 6
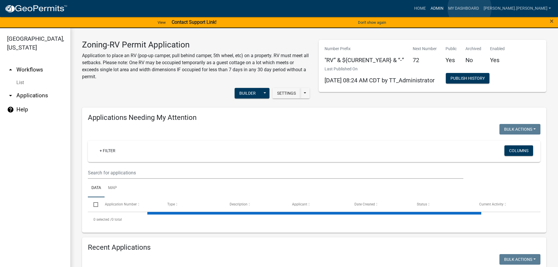
click at [446, 8] on link "Admin" at bounding box center [437, 8] width 18 height 11
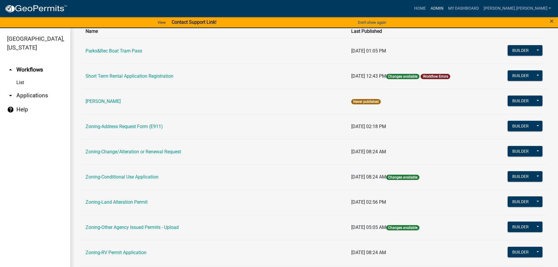
scroll to position [117, 0]
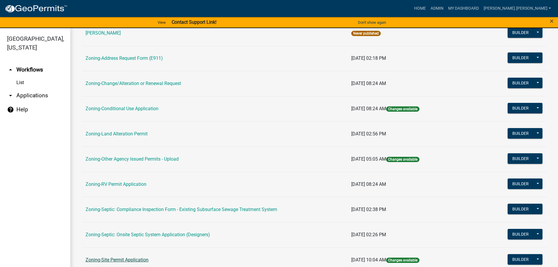
click at [137, 258] on link "Zoning-Site Permit Application" at bounding box center [117, 260] width 63 height 6
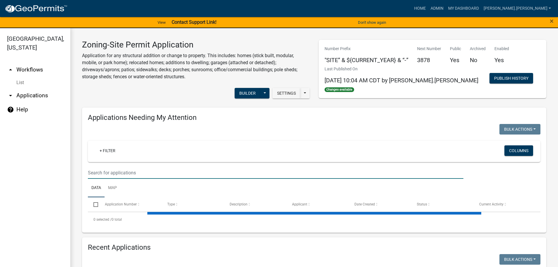
click at [161, 172] on input "text" at bounding box center [276, 173] width 376 height 12
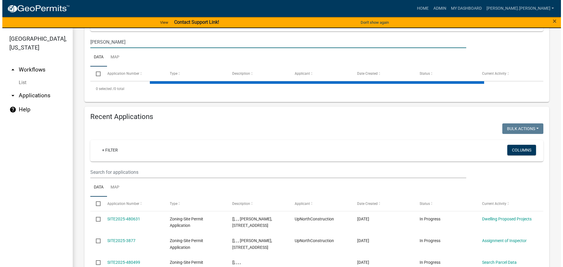
scroll to position [88, 0]
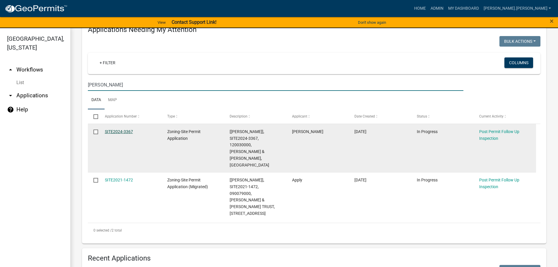
type input "[PERSON_NAME]"
click at [128, 134] on link "SITE2024-3367" at bounding box center [119, 131] width 28 height 5
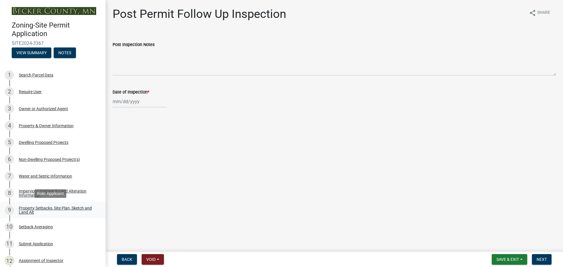
click at [77, 207] on div "Property Setbacks, Site Plan, Sketch and Land Alt" at bounding box center [57, 210] width 77 height 8
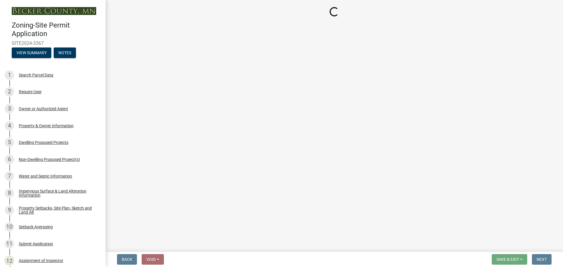
select select "7b13c63f-e699-4112-b373-98fbd28ec536"
select select "6985af9e-5d7a-475f-b5e2-9860e6a4c460"
select select "b56a4575-9846-47cf-8067-c59a4853da22"
select select "12f785fb-c378-4b18-841c-21c73dc99083"
select select "e8ab2dc3-aa3f-46f3-9b4a-37eb25ad84af"
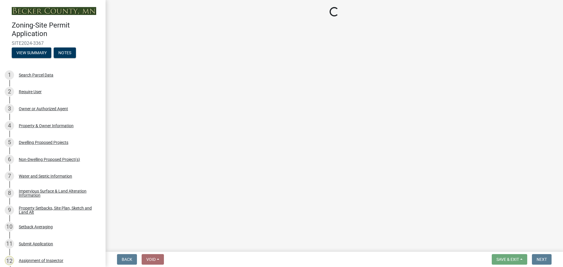
select select "27b2a8b4-abf6-463e-8c0c-7c5d2b4fe26f"
select select "5ad4ab64-b44e-481c-9000-9e5907aa74e1"
select select "e019de12-4845-45f2-ad10-5fb76eee0e55"
select select "288143c3-cc30-40f5-bb2a-2522511345b2"
select select "133211ff-91ce-4a0a-9235-b48a7e2069a0"
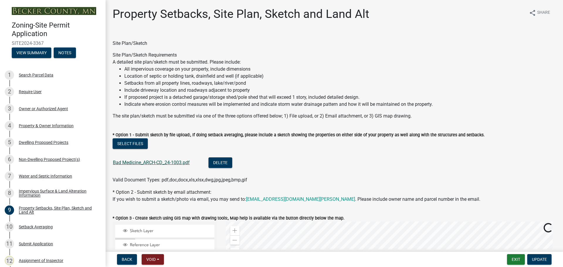
click at [143, 163] on link "Bad Medicine_ARCH-CD_24-1003.pdf" at bounding box center [151, 163] width 77 height 6
click at [55, 109] on div "Owner or Authorized Agent" at bounding box center [43, 109] width 49 height 4
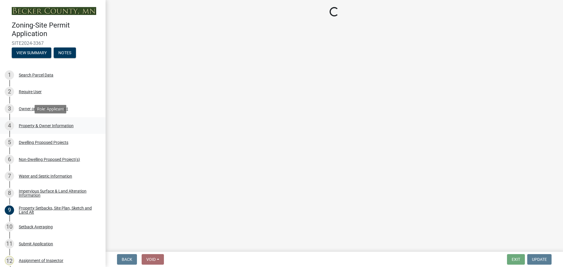
click at [52, 122] on div "4 Property & Owner Information" at bounding box center [50, 125] width 91 height 9
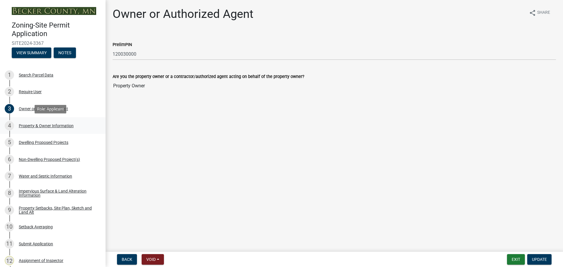
click at [52, 122] on div "4 Property & Owner Information" at bounding box center [50, 125] width 91 height 9
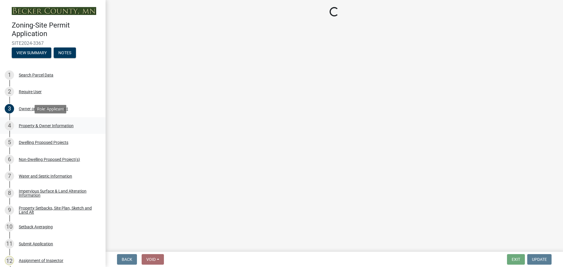
select select "952c78ef-3603-428b-9a7a-234fefdcef74"
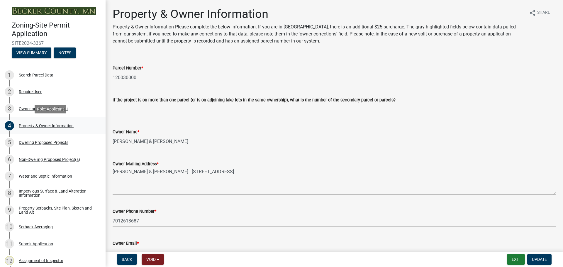
select select "952c78ef-3603-428b-9a7a-234fefdcef74"
